Goal: Information Seeking & Learning: Learn about a topic

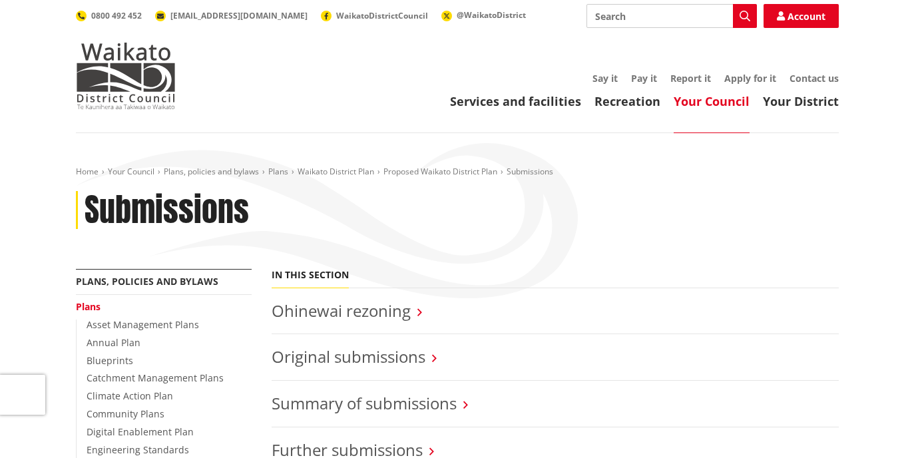
scroll to position [200, 0]
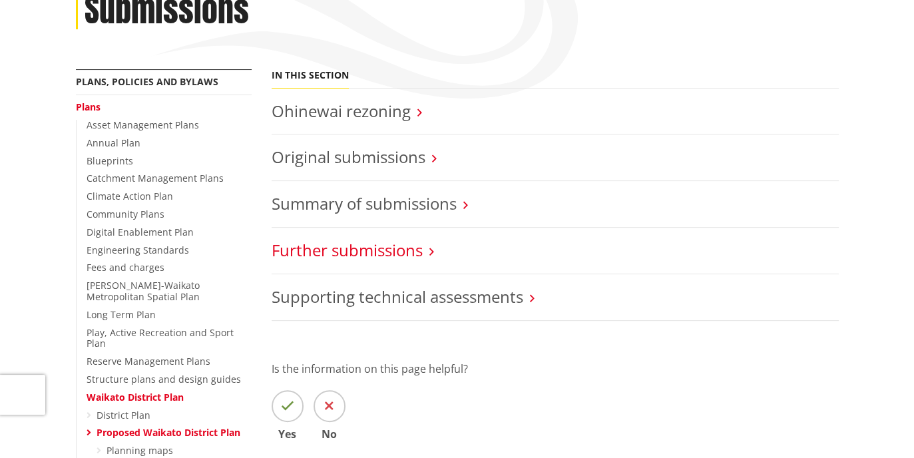
click at [370, 249] on link "Further submissions" at bounding box center [347, 250] width 151 height 22
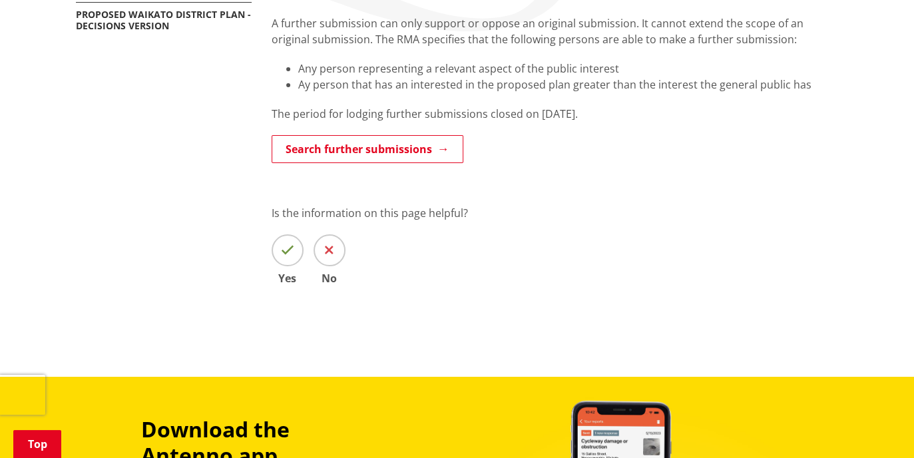
scroll to position [266, 0]
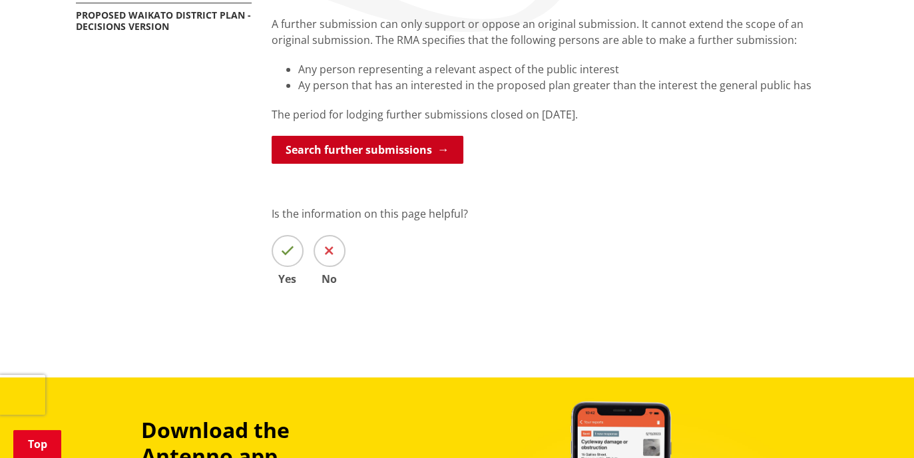
click at [370, 150] on link "Search further submissions" at bounding box center [368, 150] width 192 height 28
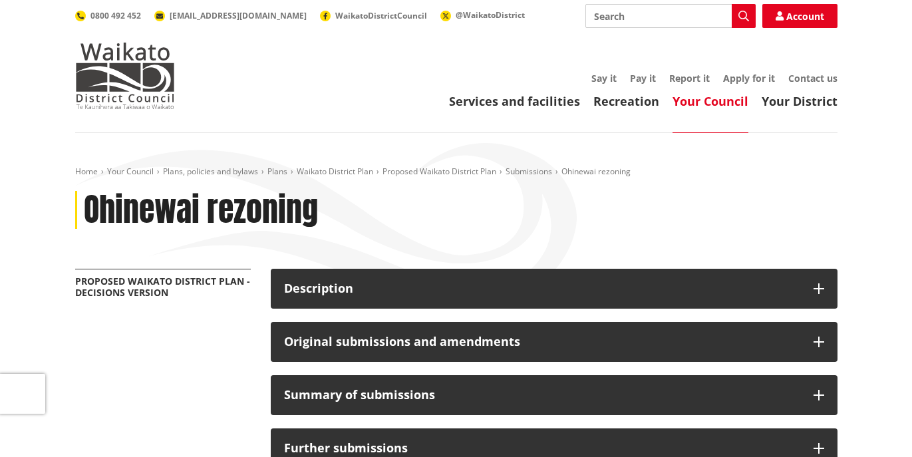
scroll to position [133, 0]
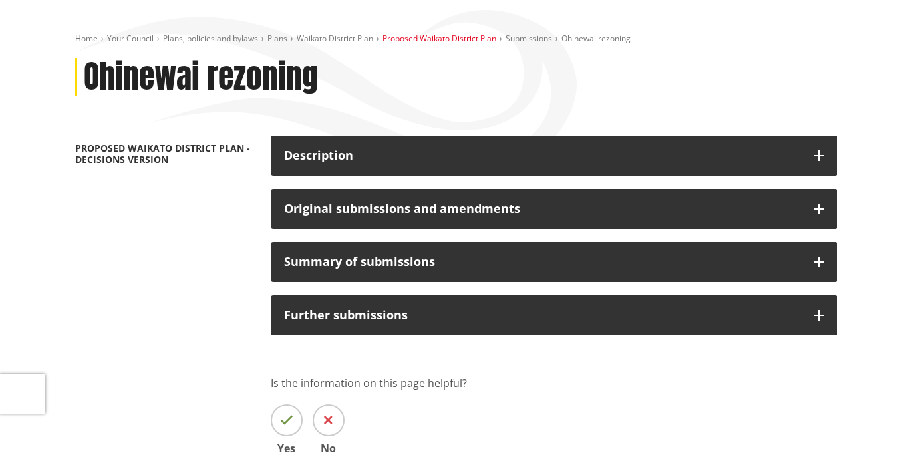
click at [463, 39] on link "Proposed Waikato District Plan" at bounding box center [440, 38] width 114 height 11
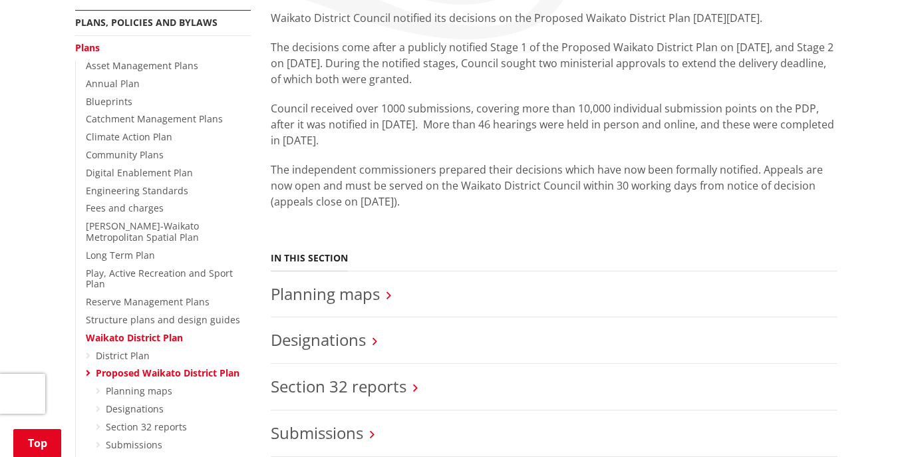
scroll to position [333, 0]
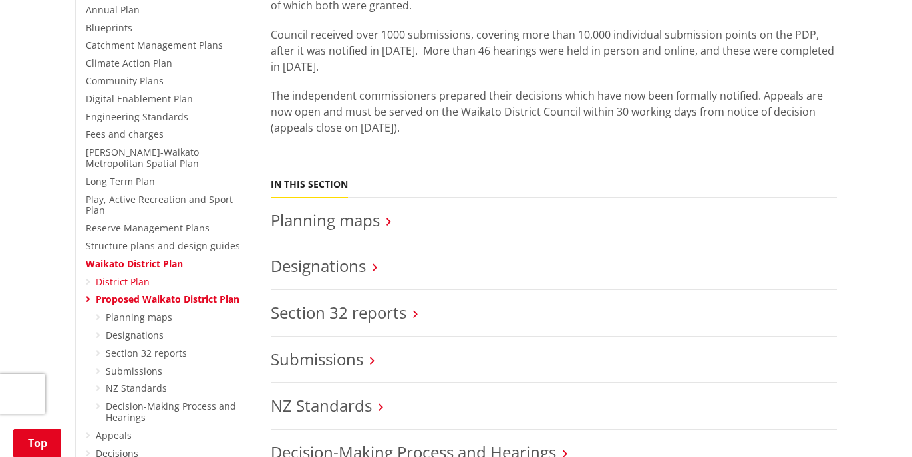
click at [118, 276] on link "District Plan" at bounding box center [123, 282] width 54 height 13
